Goal: Communication & Community: Answer question/provide support

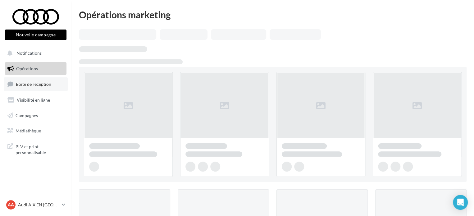
click at [44, 82] on span "Boîte de réception" at bounding box center [33, 83] width 35 height 5
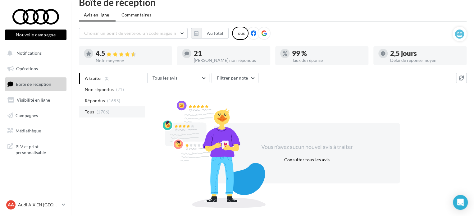
scroll to position [13, 0]
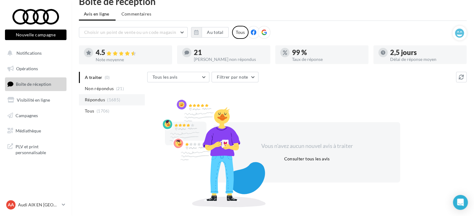
click at [102, 97] on span "Répondus" at bounding box center [95, 100] width 20 height 6
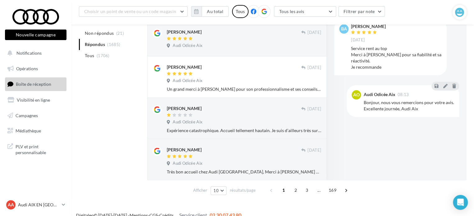
scroll to position [299, 0]
click at [218, 120] on div "Audi Odicée Aix" at bounding box center [244, 122] width 154 height 7
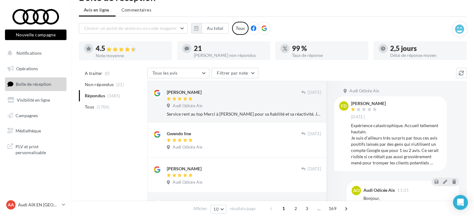
scroll to position [0, 0]
